Goal: Transaction & Acquisition: Download file/media

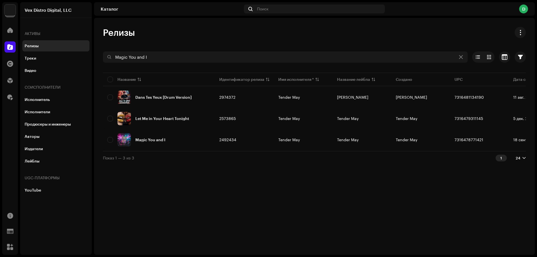
drag, startPoint x: 248, startPoint y: 183, endPoint x: 242, endPoint y: 184, distance: 6.0
click at [248, 183] on div "Релизы Magic You and I Выбрано 0 Опции Фильтры Статус дистрибуции Дистрибуция н…" at bounding box center [314, 136] width 441 height 237
click at [305, 197] on div "Релизы Magic You and I Выбрано 0 Опции Фильтры Статус дистрибуции Дистрибуция н…" at bounding box center [314, 136] width 441 height 237
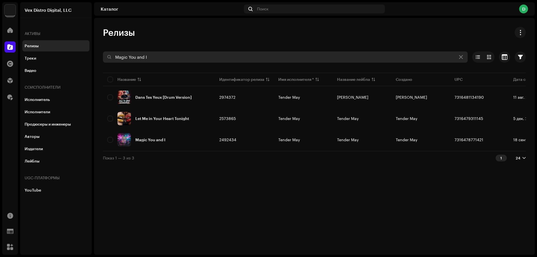
drag, startPoint x: 157, startPoint y: 59, endPoint x: 112, endPoint y: 55, distance: 45.4
click at [112, 55] on input "Magic You and I" at bounding box center [285, 56] width 365 height 11
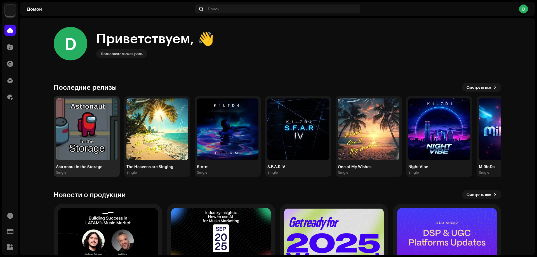
click at [87, 116] on img at bounding box center [87, 129] width 62 height 62
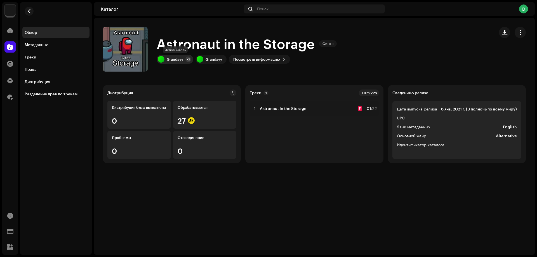
click at [177, 58] on div "Grandayy" at bounding box center [175, 59] width 16 height 4
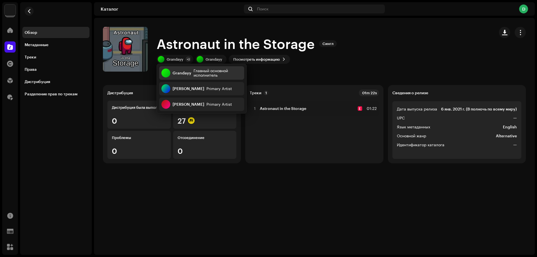
click at [181, 71] on div "Grandayy" at bounding box center [182, 73] width 19 height 4
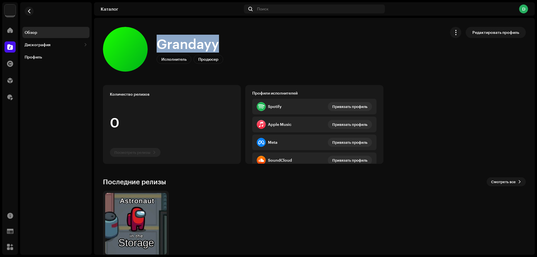
drag, startPoint x: 218, startPoint y: 44, endPoint x: 160, endPoint y: 43, distance: 57.9
click at [160, 43] on h1 "Grandayy" at bounding box center [188, 44] width 62 height 18
copy h1 "Grandayy"
click at [32, 11] on button "button" at bounding box center [29, 11] width 9 height 9
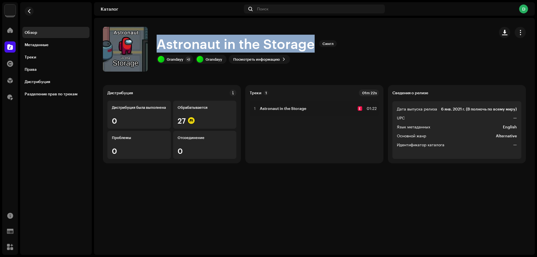
drag, startPoint x: 313, startPoint y: 46, endPoint x: 168, endPoint y: 45, distance: 145.1
click at [159, 46] on h1 "Astronaut in the Storage" at bounding box center [236, 44] width 158 height 18
copy h1 "Astronaut in the Storage"
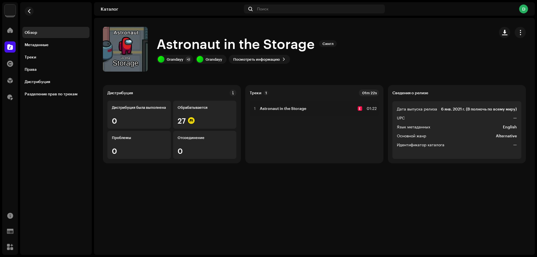
click at [377, 34] on div "Astronaut in the Storage Сингл Grandayy +2 Grandayy Посмотреть информацию" at bounding box center [296, 49] width 387 height 45
click at [132, 49] on span "button" at bounding box center [132, 49] width 4 height 4
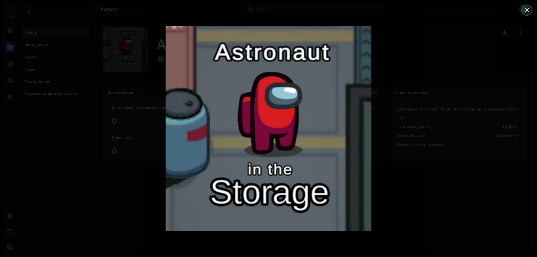
click at [524, 12] on icon "Close" at bounding box center [526, 10] width 5 height 5
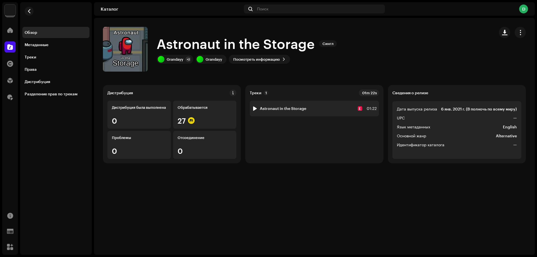
click at [302, 108] on strong "Astronaut in the Storage" at bounding box center [283, 108] width 46 height 4
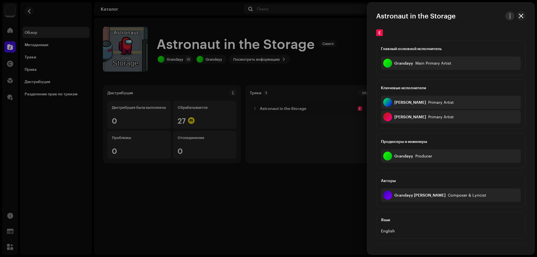
click at [511, 17] on button "button" at bounding box center [509, 15] width 9 height 9
click at [467, 39] on span "Скачать аудио" at bounding box center [470, 39] width 28 height 4
click at [519, 15] on span "button" at bounding box center [521, 16] width 4 height 4
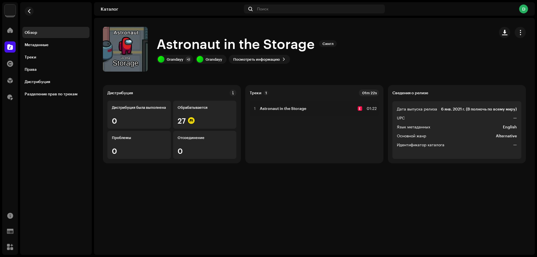
click at [32, 15] on re-m-nav-back at bounding box center [28, 14] width 13 height 25
click at [31, 10] on span "button" at bounding box center [29, 11] width 4 height 4
